Goal: Task Accomplishment & Management: Manage account settings

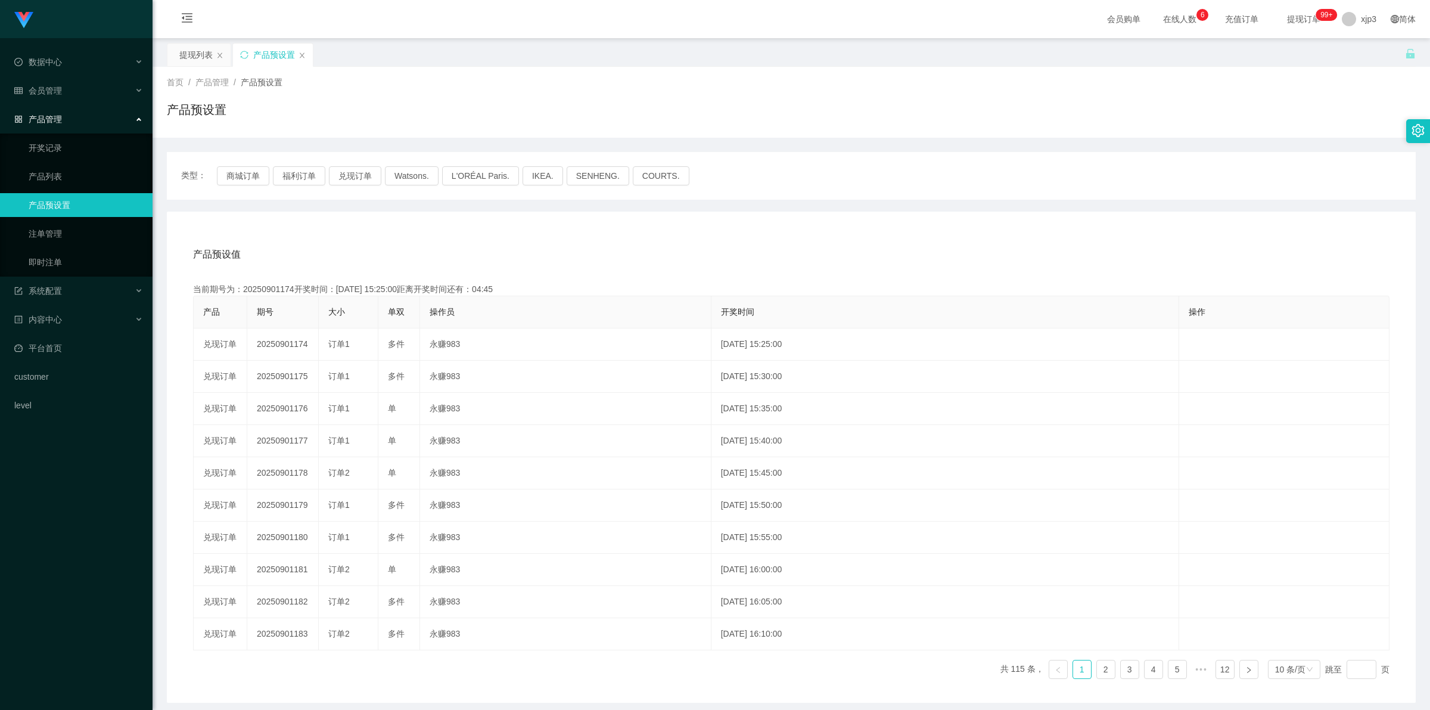
click at [307, 54] on div "产品预设置" at bounding box center [273, 54] width 80 height 23
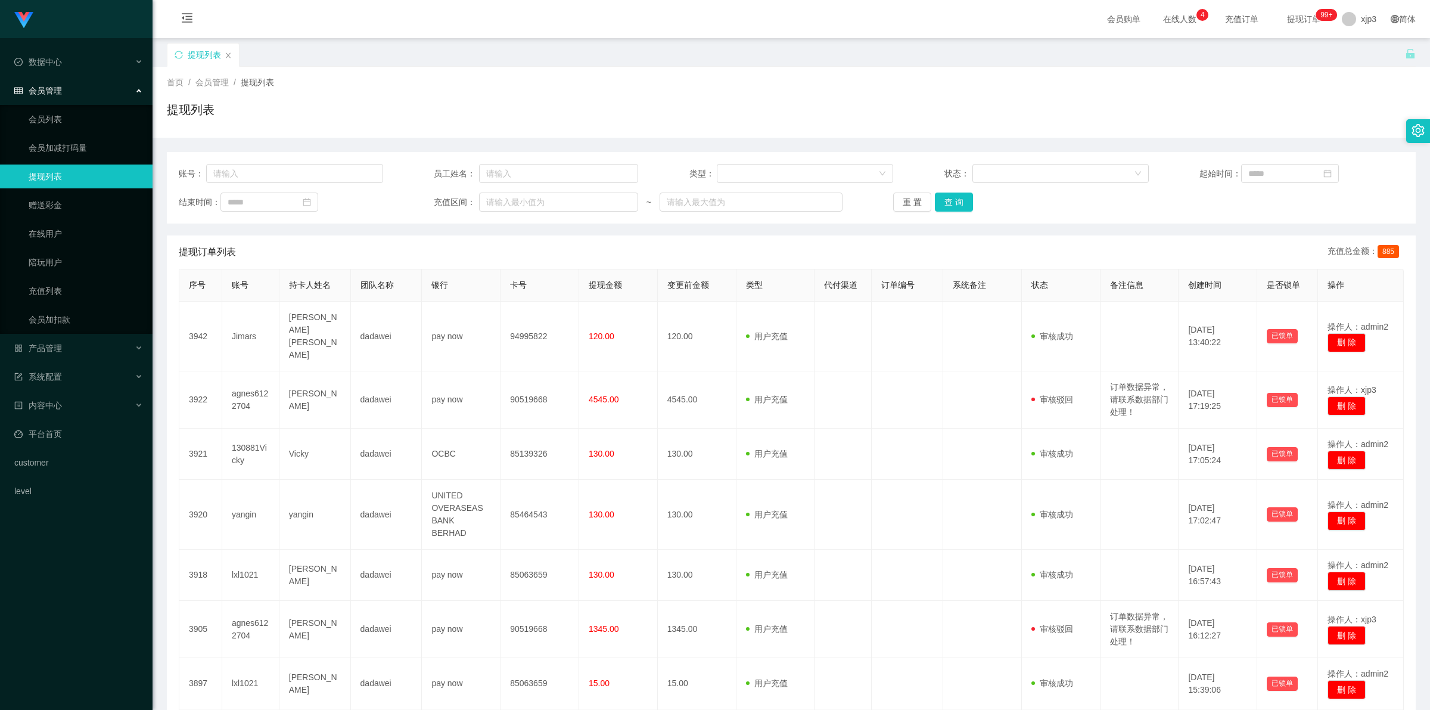
click at [231, 57] on icon "图标: close" at bounding box center [228, 55] width 7 height 7
click at [228, 52] on icon "图标: close" at bounding box center [228, 55] width 7 height 7
click at [69, 117] on link "会员列表" at bounding box center [86, 119] width 114 height 24
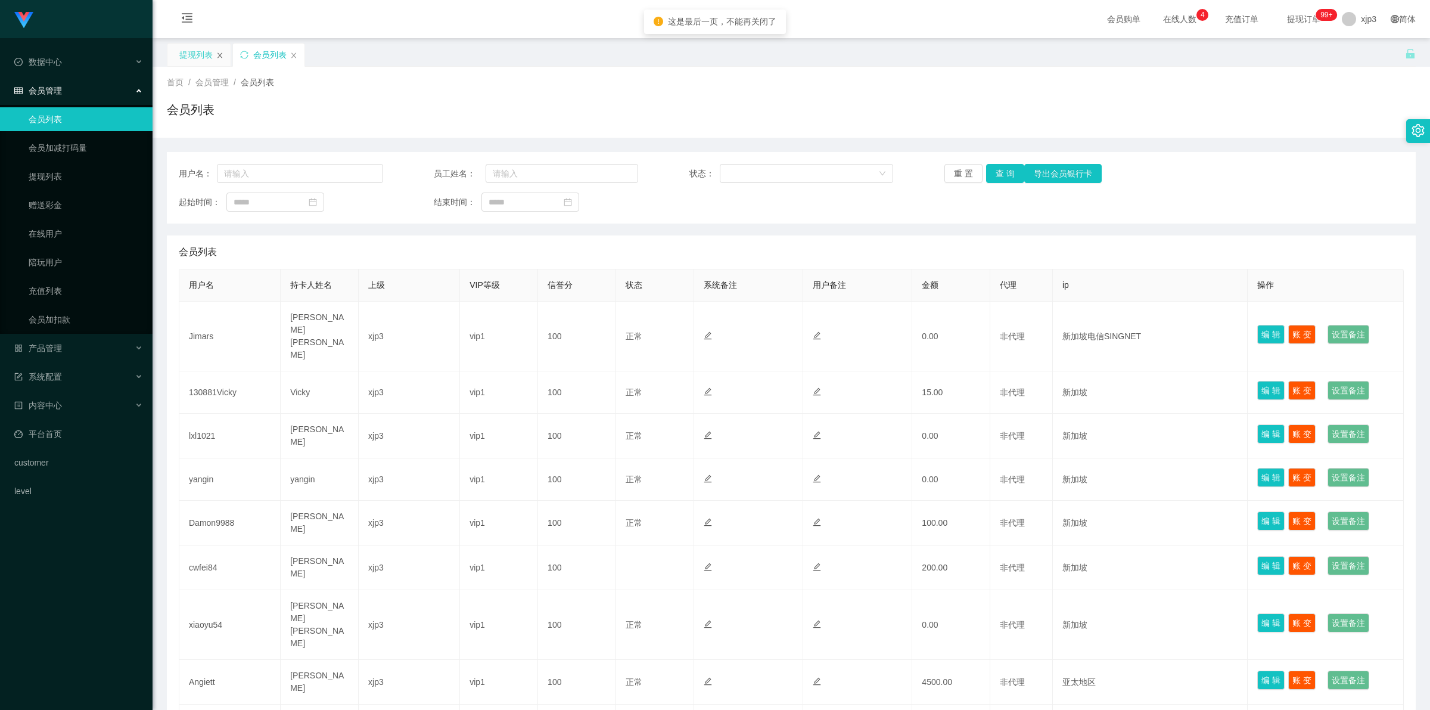
click at [220, 52] on icon "图标: close" at bounding box center [219, 55] width 7 height 7
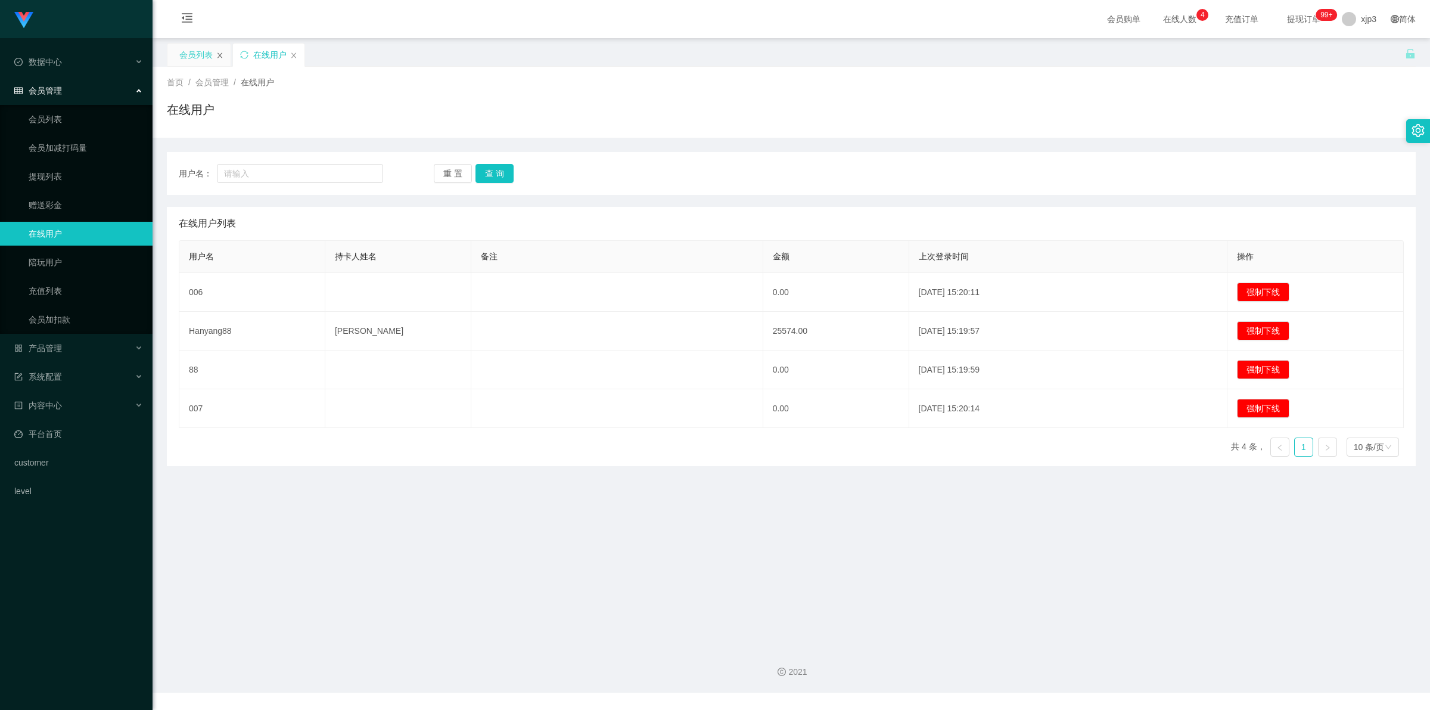
click at [222, 55] on icon "图标: close" at bounding box center [219, 55] width 7 height 7
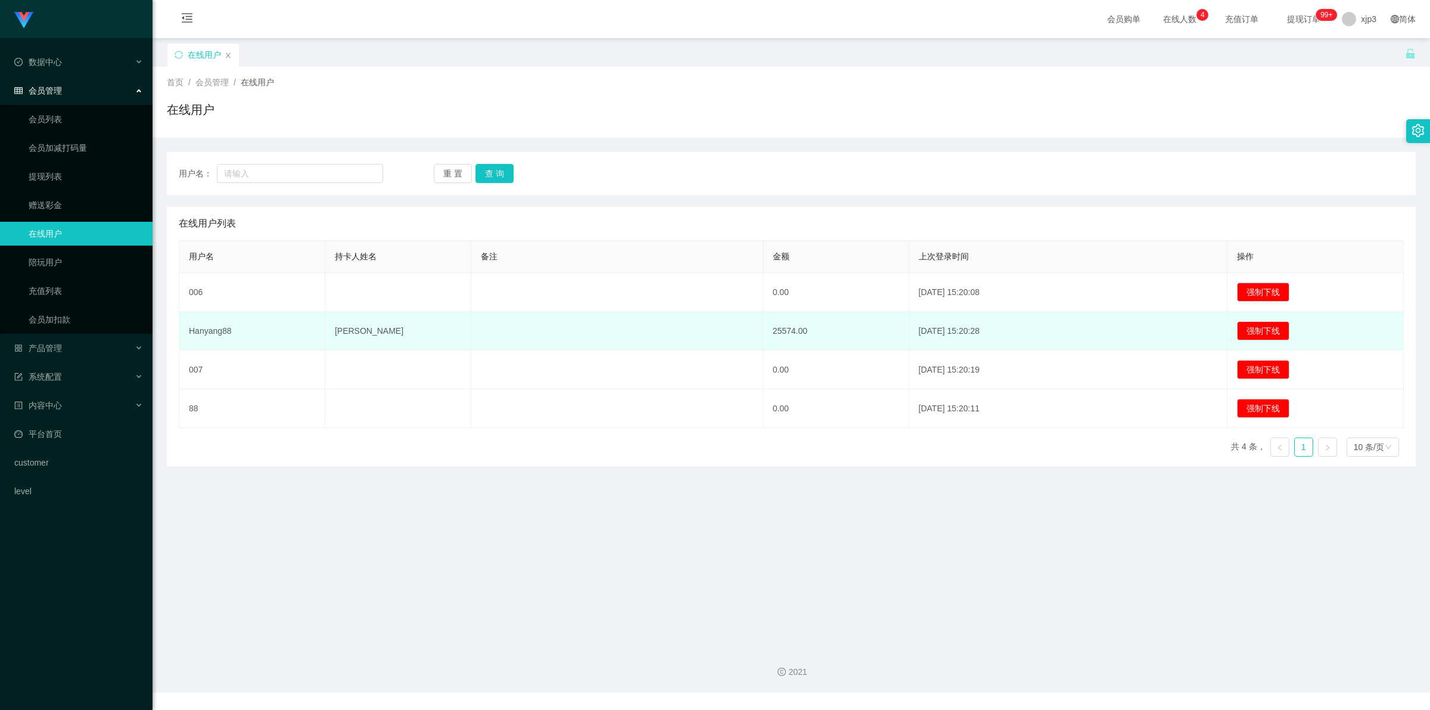
click at [358, 321] on td "Han shunan" at bounding box center [398, 331] width 146 height 39
click at [251, 331] on td "Hanyang88" at bounding box center [252, 331] width 146 height 39
click at [220, 332] on td "Hanyang88" at bounding box center [252, 331] width 146 height 39
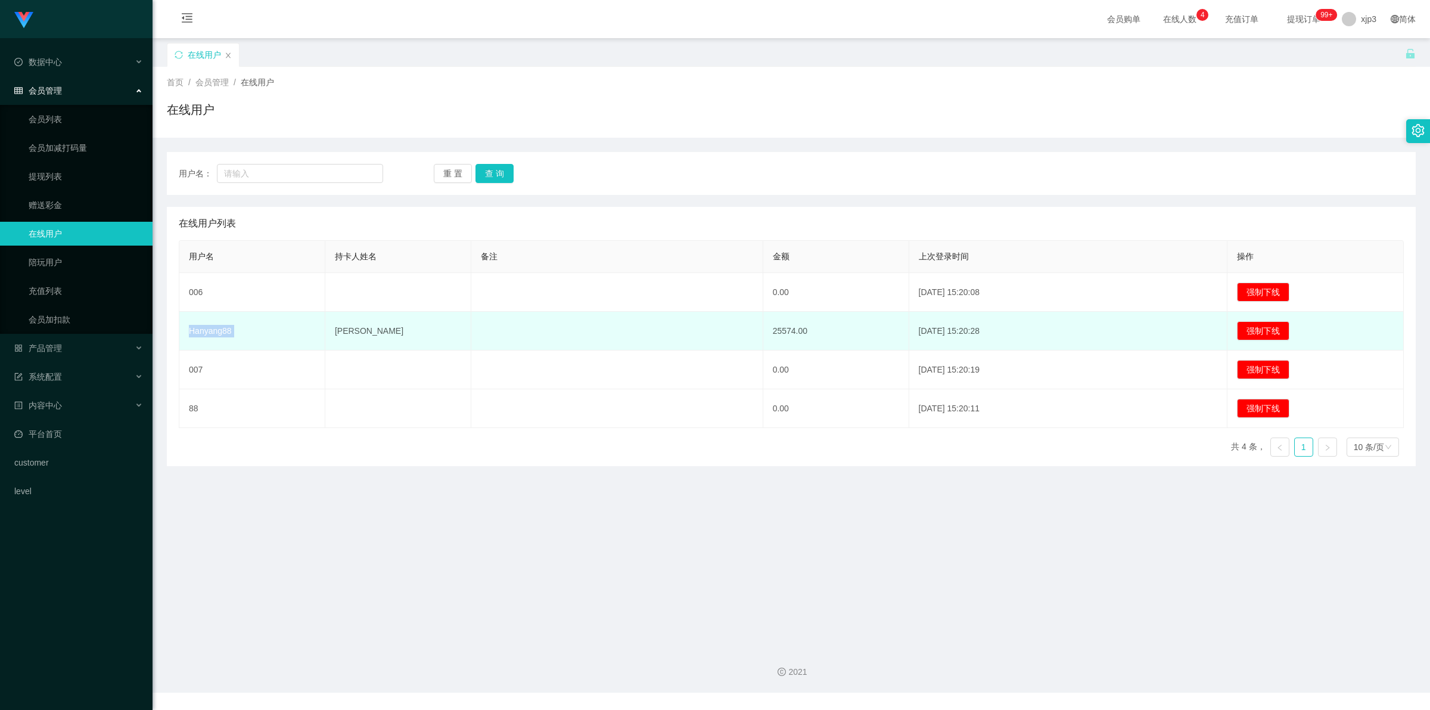
click at [220, 332] on td "Hanyang88" at bounding box center [252, 331] width 146 height 39
copy td "Hanyang88"
click at [353, 330] on td "Han shunan" at bounding box center [398, 331] width 146 height 39
drag, startPoint x: 182, startPoint y: 324, endPoint x: 397, endPoint y: 331, distance: 214.7
click at [397, 331] on tr "Hanyang88 Han shunan 25574.00 2025-09-01 15:20:28 强制下线" at bounding box center [791, 331] width 1225 height 39
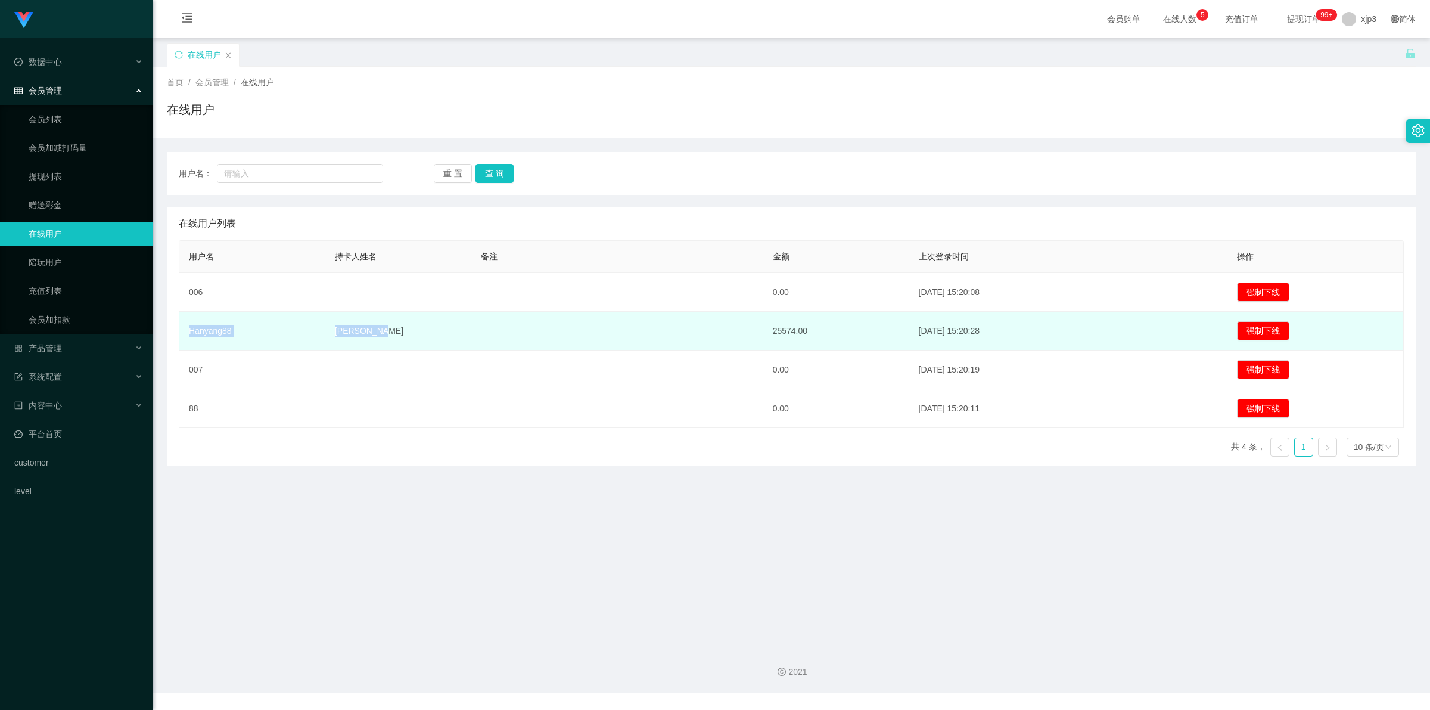
copy tr "Hanyang88 Han shunan"
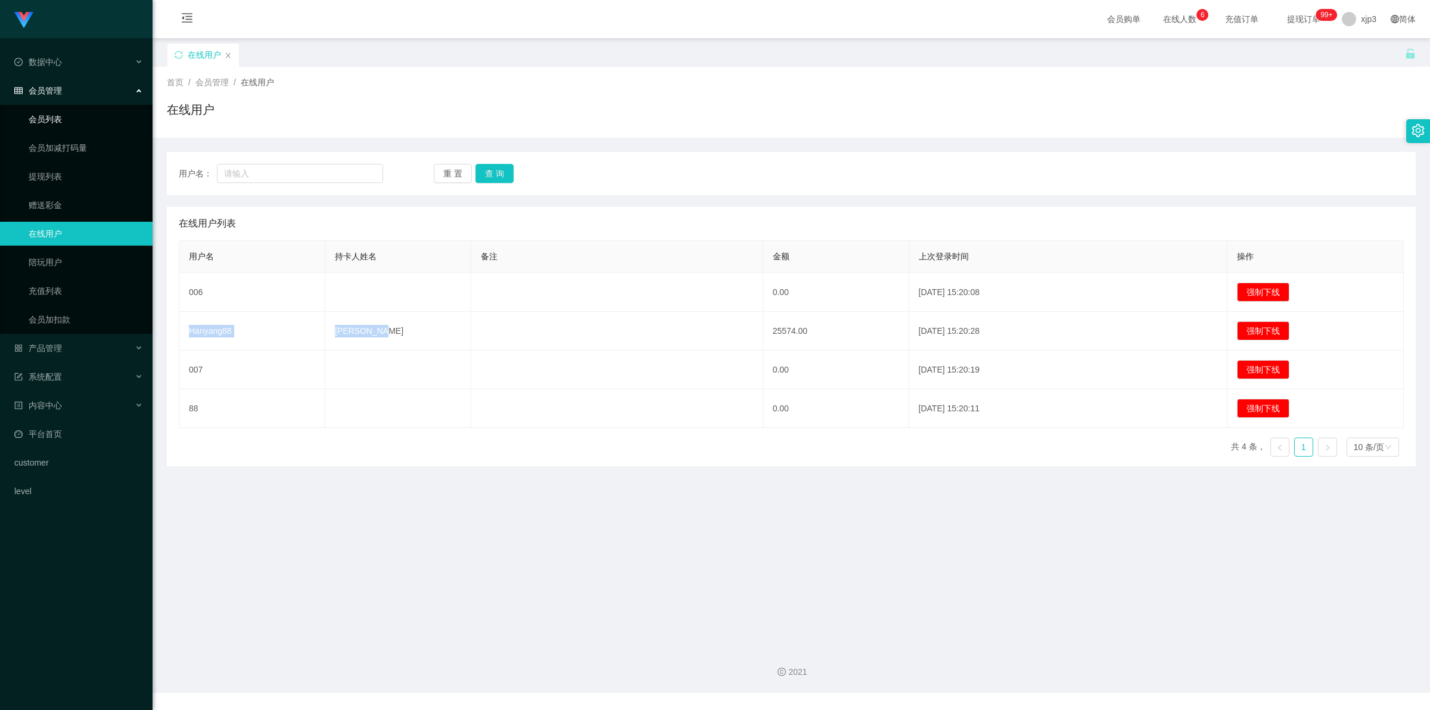
click at [69, 123] on link "会员列表" at bounding box center [86, 119] width 114 height 24
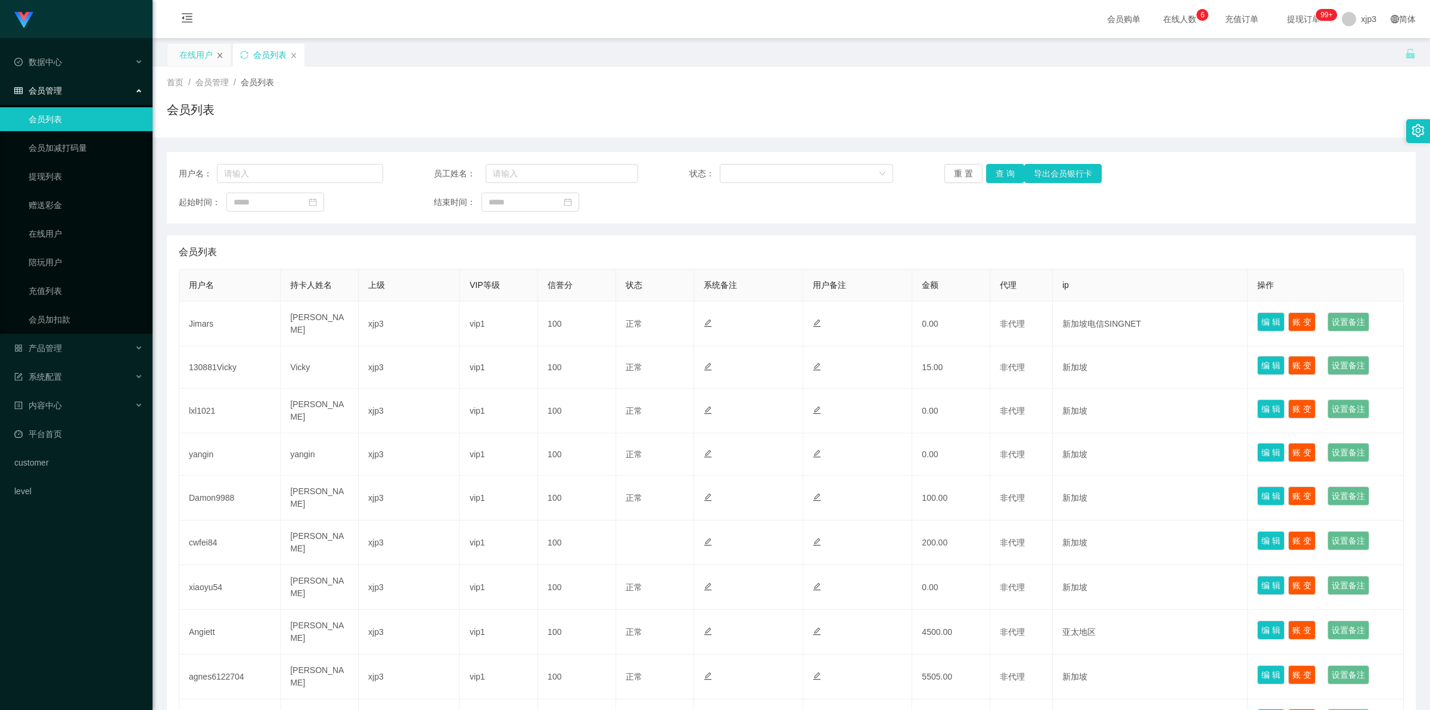
click at [216, 55] on icon "图标: close" at bounding box center [219, 55] width 7 height 7
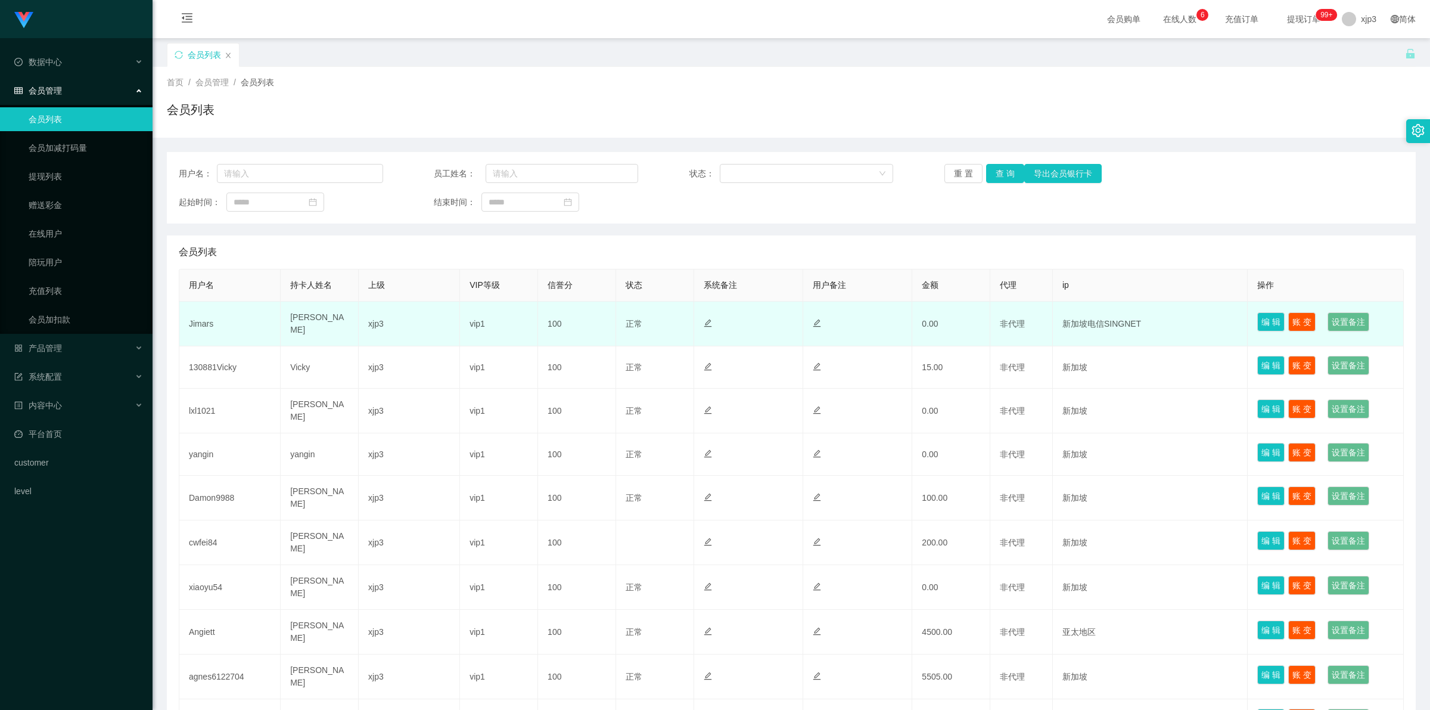
drag, startPoint x: 178, startPoint y: 325, endPoint x: 334, endPoint y: 332, distance: 156.3
click at [334, 332] on table "用户名 持卡人姓名 上级 VIP等级 信誉分 状态 系统备注 用户备注 金额 代理 ip 操作 Jimars Lau Chee Seong xjp3 vip1…" at bounding box center [791, 505] width 1225 height 473
click at [340, 328] on td "[PERSON_NAME] [PERSON_NAME]" at bounding box center [320, 324] width 78 height 45
drag, startPoint x: 179, startPoint y: 318, endPoint x: 341, endPoint y: 329, distance: 163.1
click at [341, 329] on tr "Jimars Lau Chee Seong xjp3 vip1 100 正常 禁止登录 禁止投注 0.00 非代理 新加坡电信SINGNET 编 辑 账 变 …" at bounding box center [791, 324] width 1225 height 45
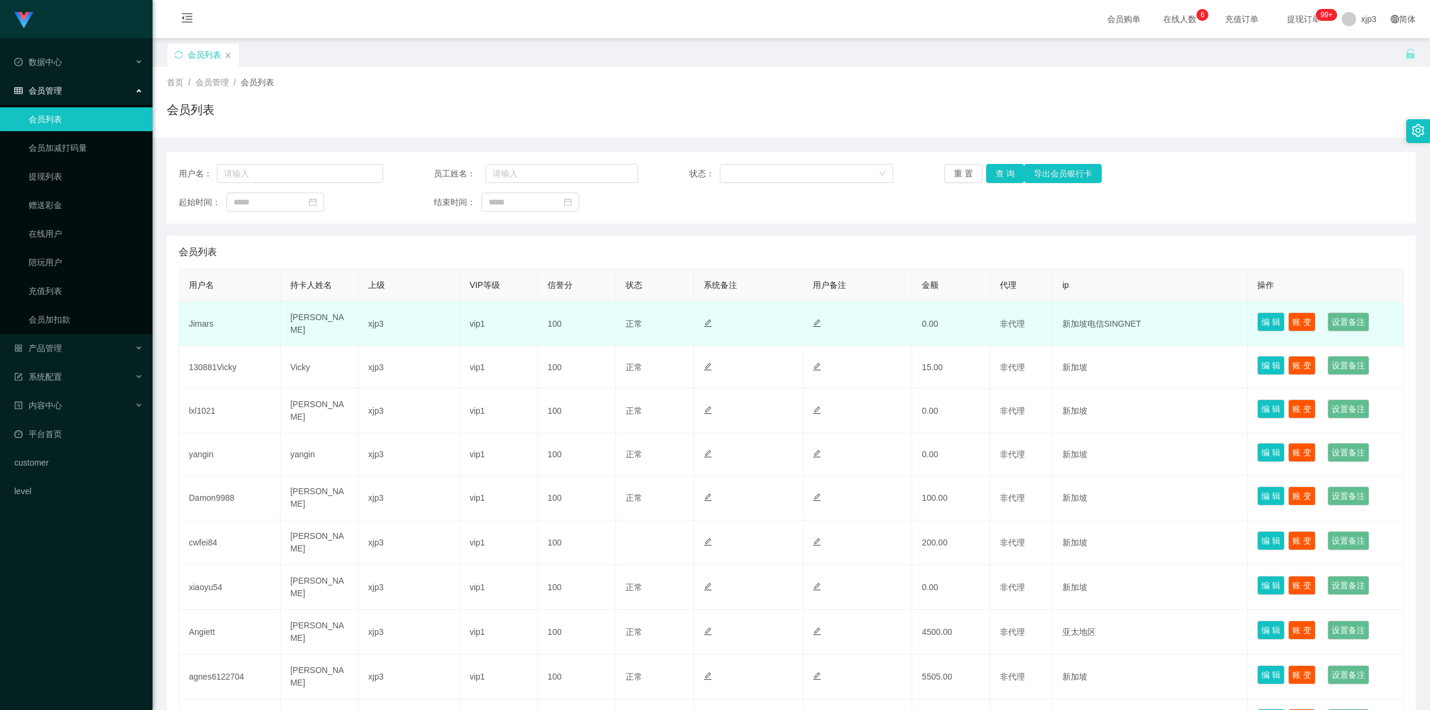
copy tr "Jimars Lau Chee Seong"
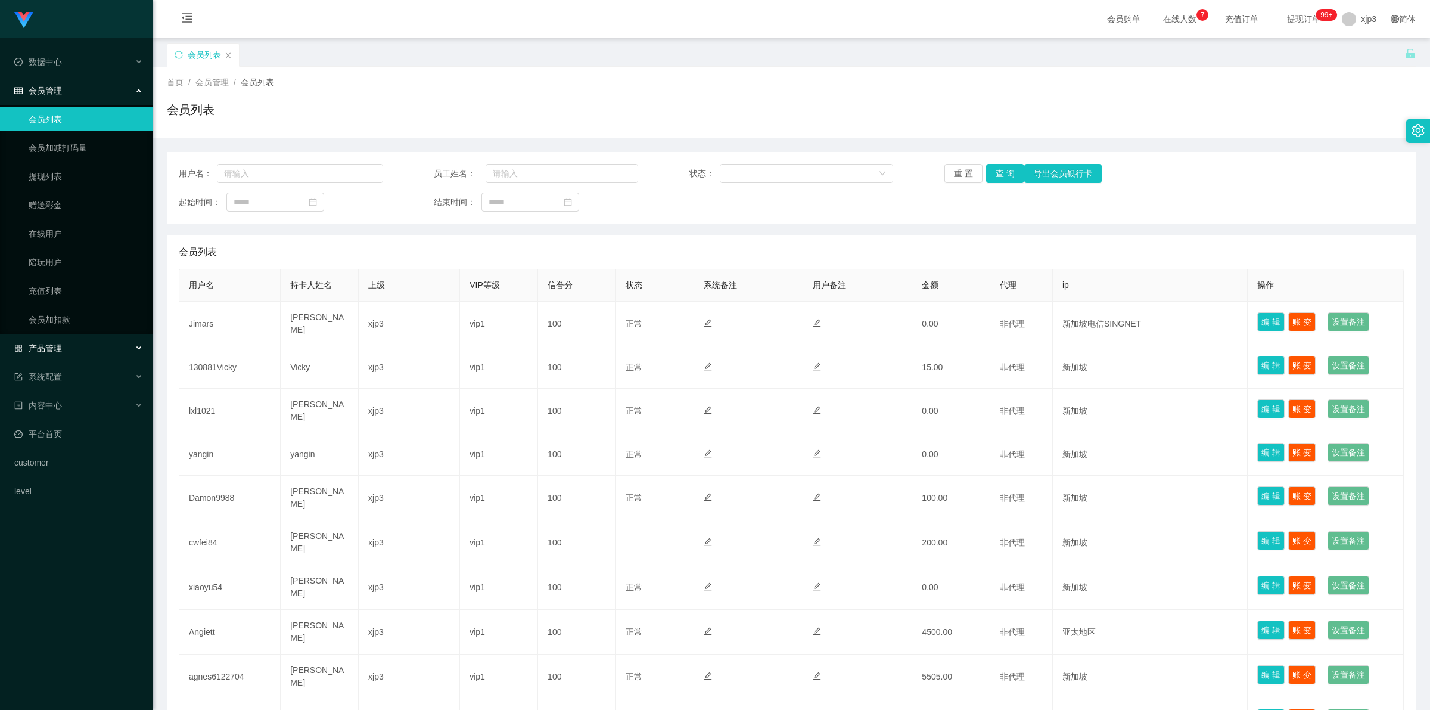
click at [46, 353] on div "产品管理" at bounding box center [76, 348] width 153 height 24
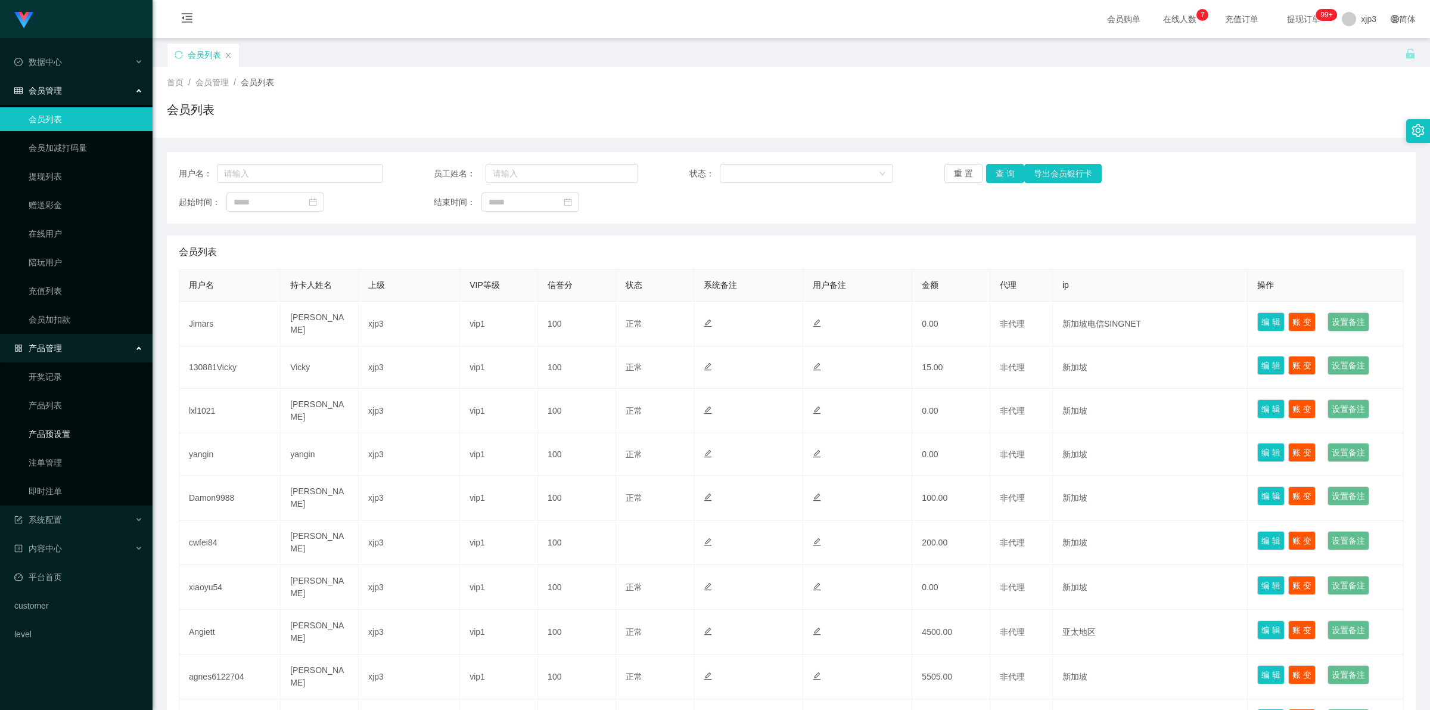
click at [61, 435] on link "产品预设置" at bounding box center [86, 434] width 114 height 24
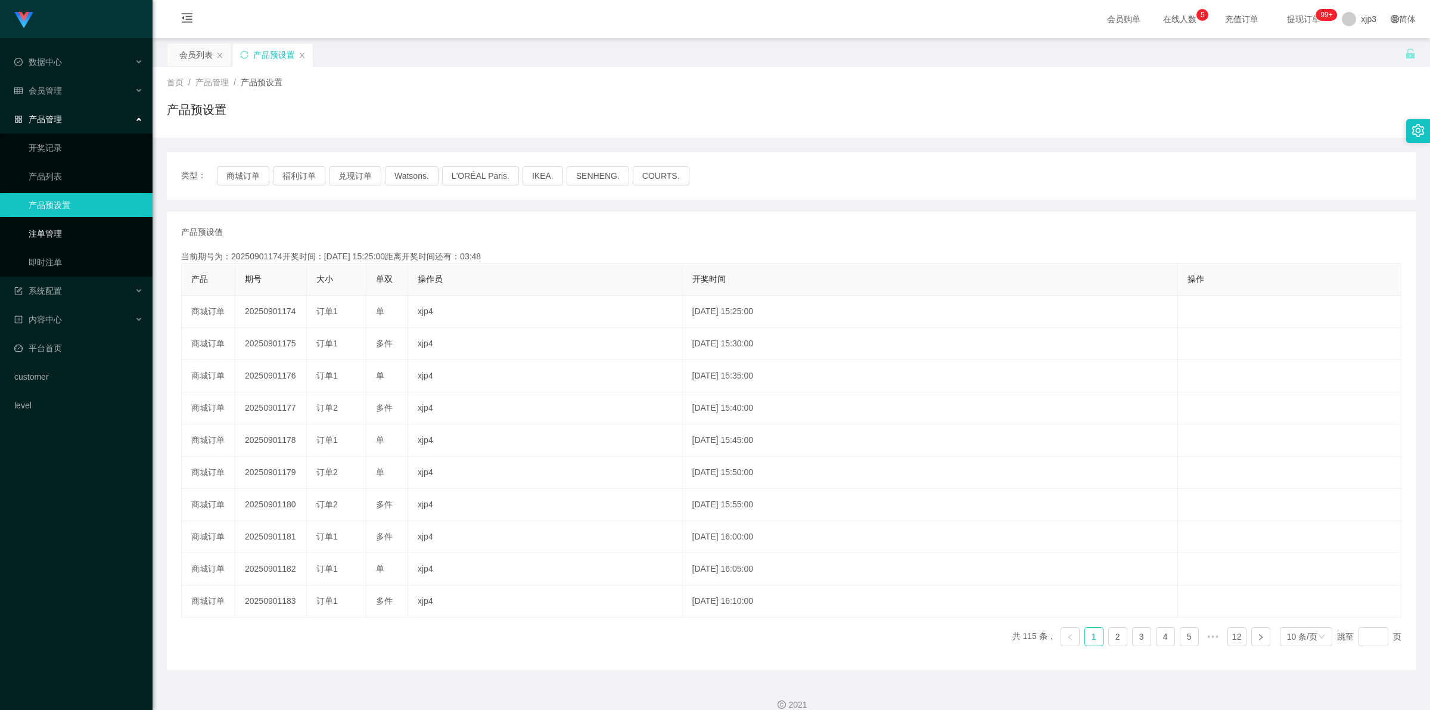
click at [61, 243] on link "注单管理" at bounding box center [86, 234] width 114 height 24
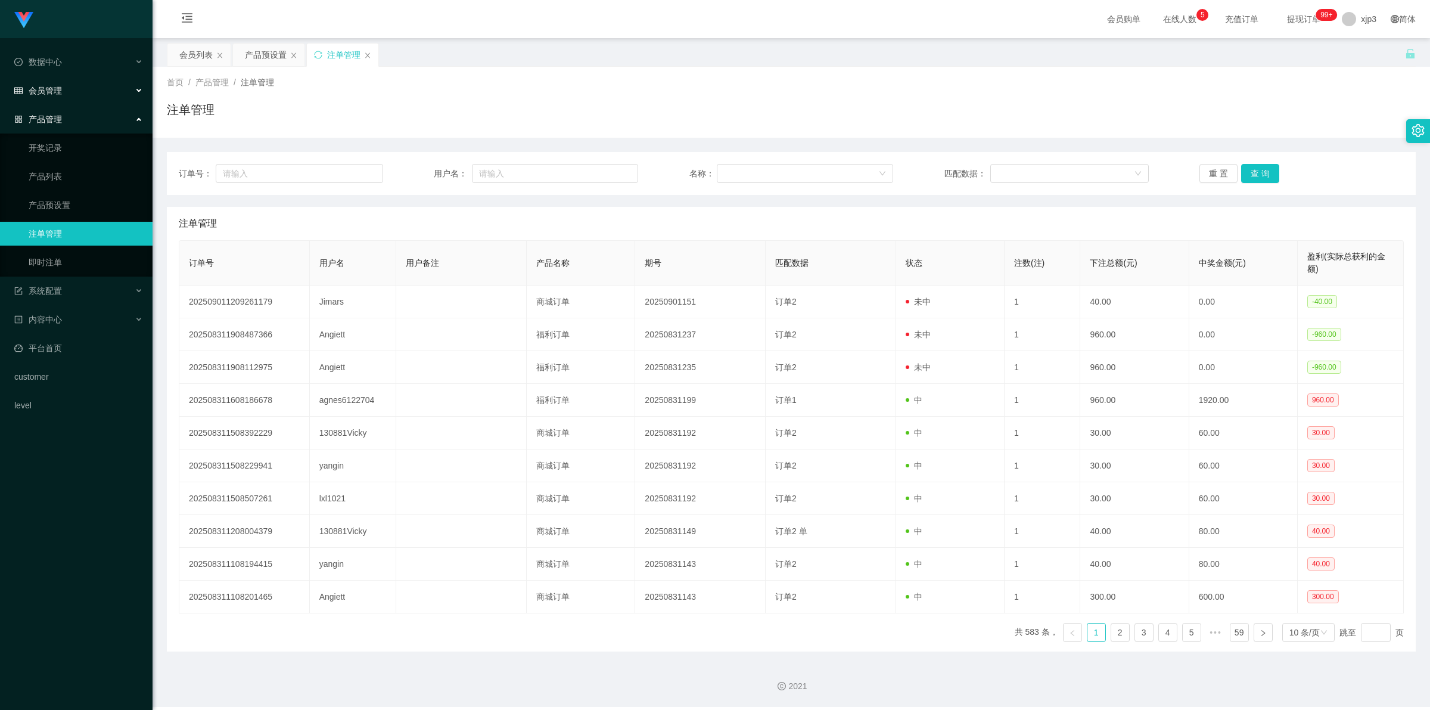
click at [67, 91] on div "会员管理" at bounding box center [76, 91] width 153 height 24
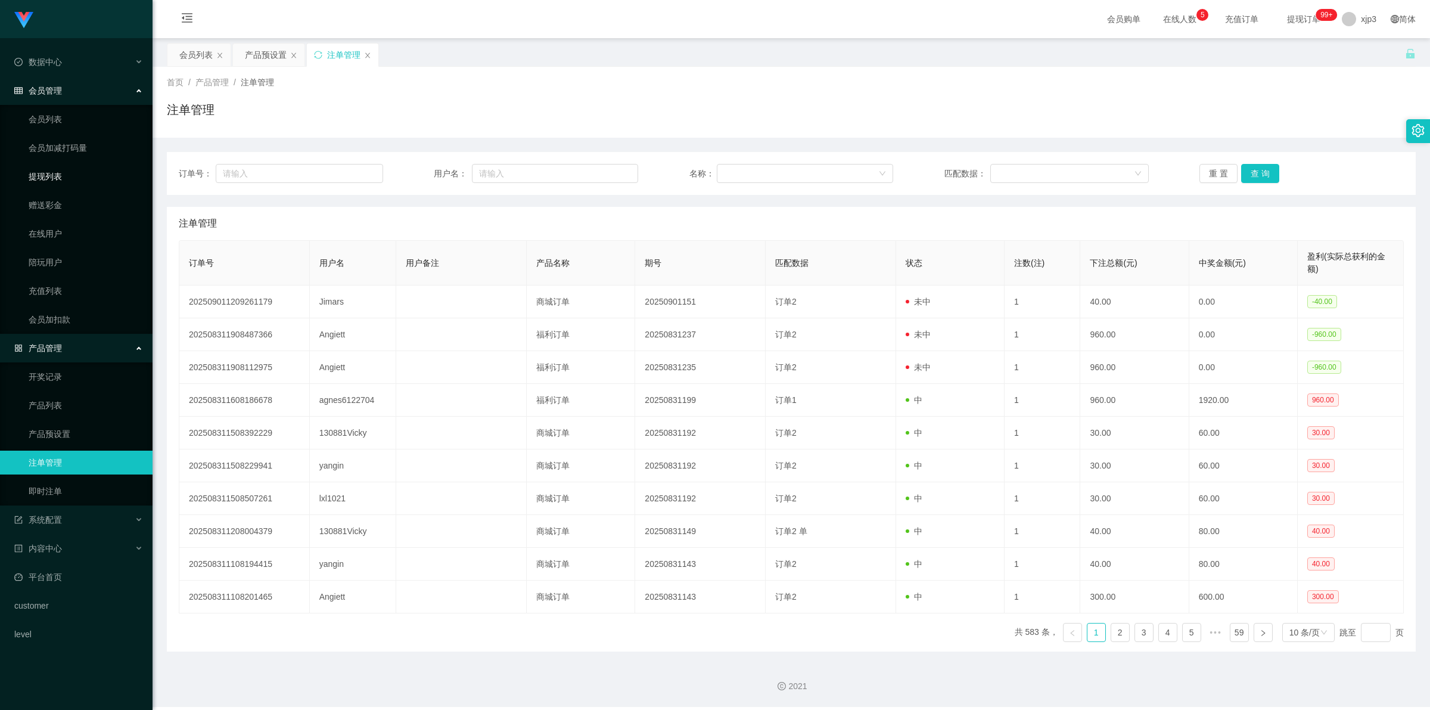
click at [54, 179] on link "提现列表" at bounding box center [86, 176] width 114 height 24
